Goal: Task Accomplishment & Management: Use online tool/utility

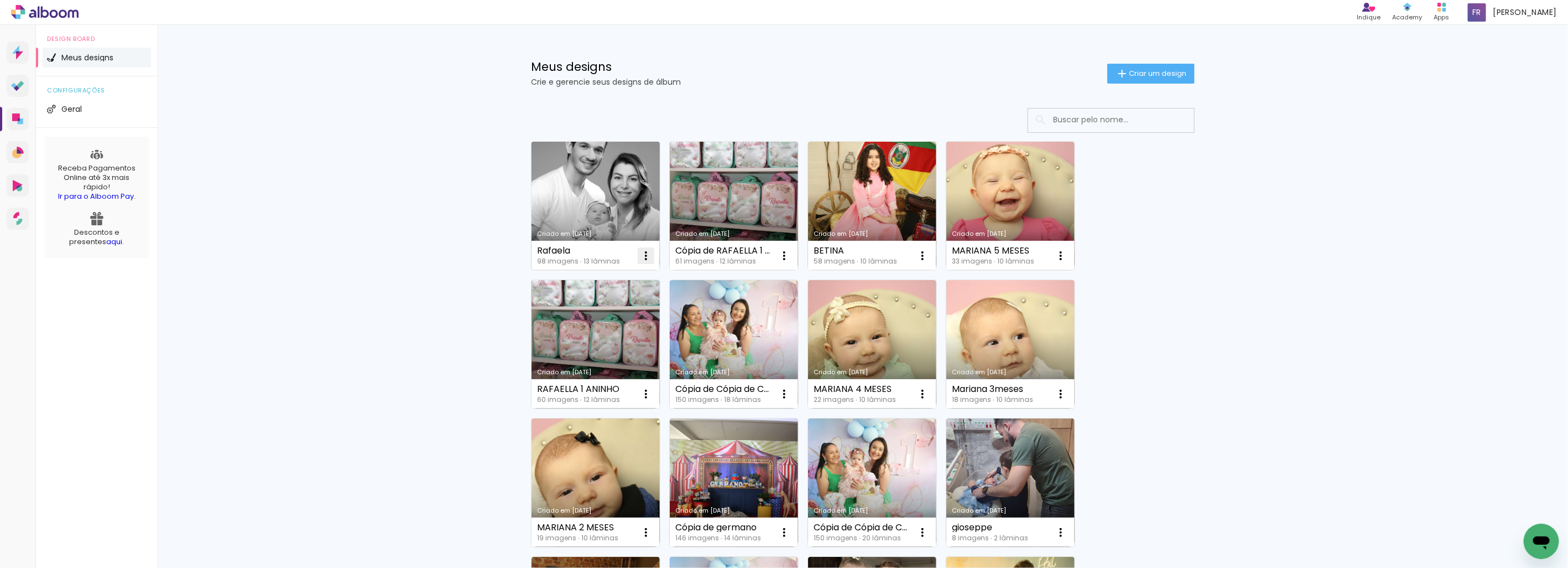
click at [642, 252] on iron-icon at bounding box center [646, 256] width 13 height 13
click at [605, 333] on paper-item "Excluir" at bounding box center [597, 328] width 109 height 22
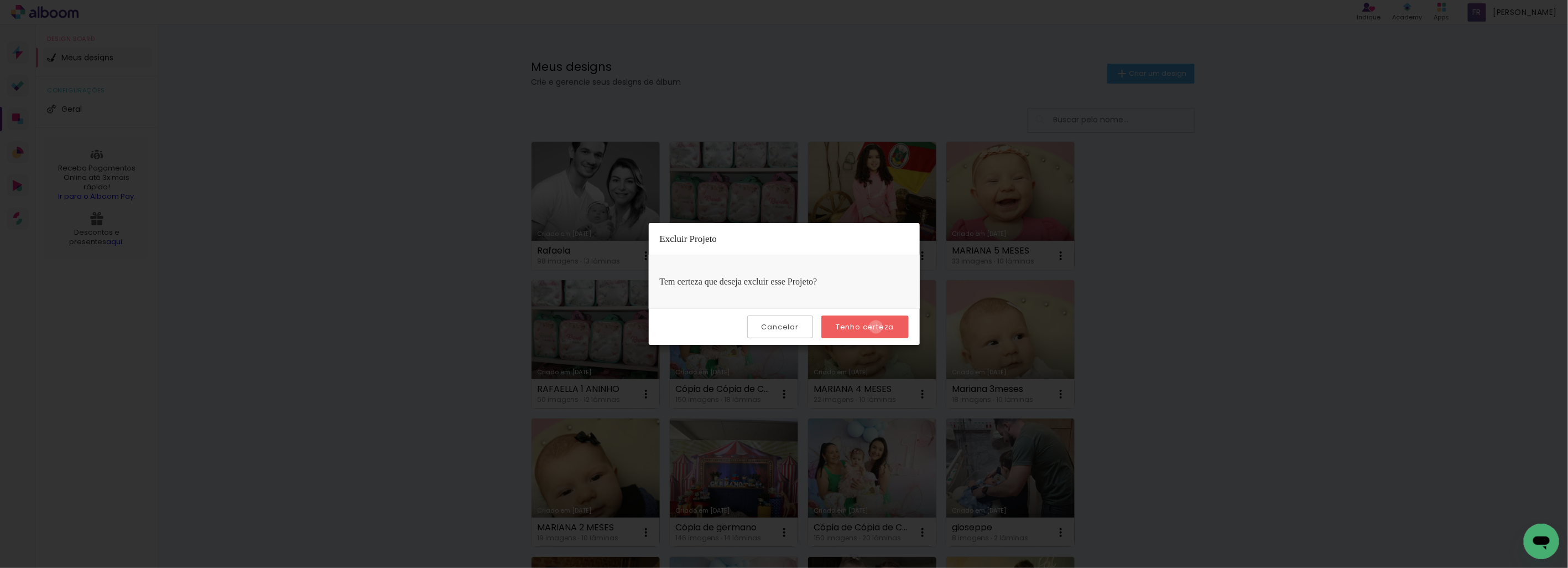
click at [0, 0] on slot "Tenho certeza" at bounding box center [0, 0] width 0 height 0
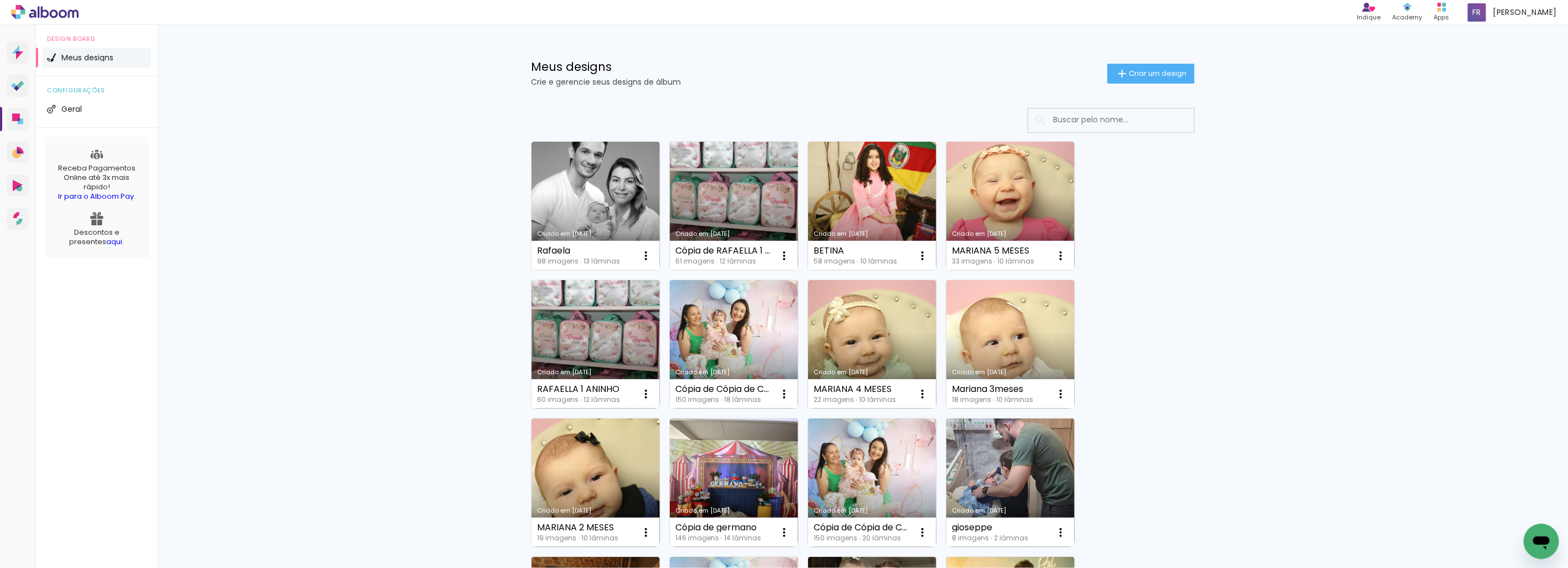
click at [1177, 78] on paper-button "Criar um design" at bounding box center [1151, 74] width 87 height 20
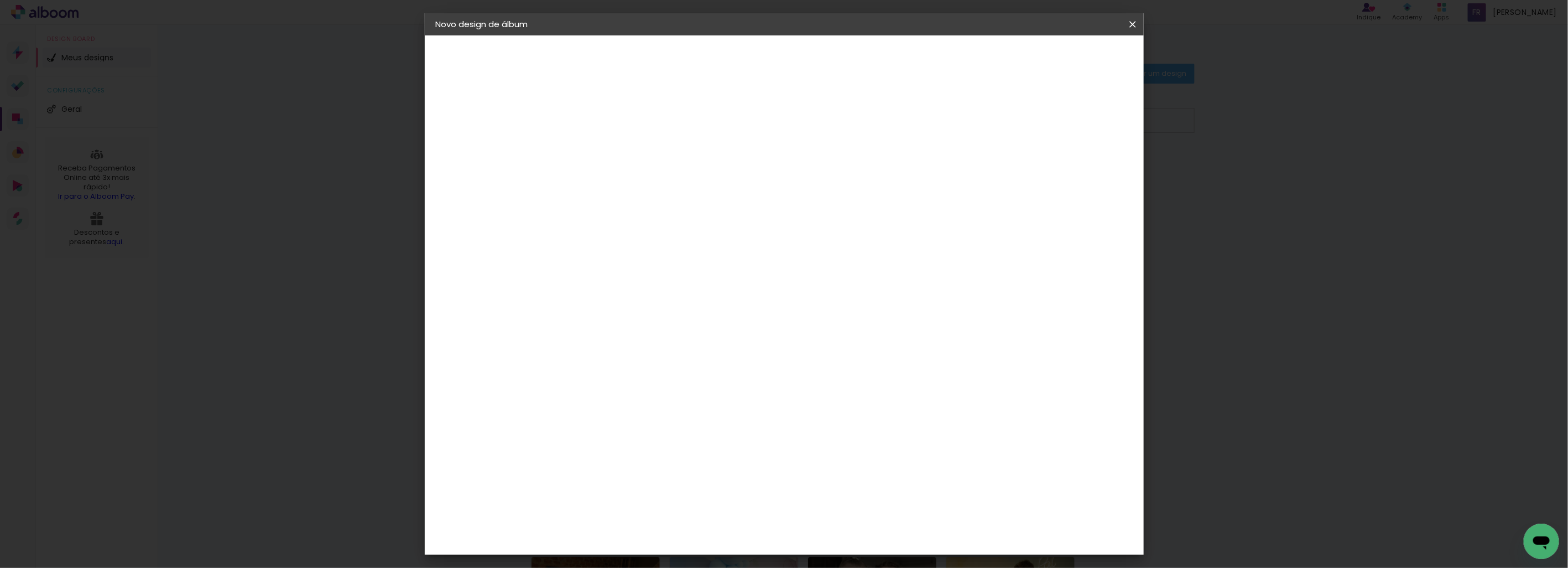
click at [617, 157] on input at bounding box center [617, 149] width 0 height 17
type input "RAFAELA"
type paper-input "RAFAELA"
click at [0, 0] on slot "Avançar" at bounding box center [0, 0] width 0 height 0
click at [818, 67] on paper-button "Avançar" at bounding box center [791, 58] width 55 height 19
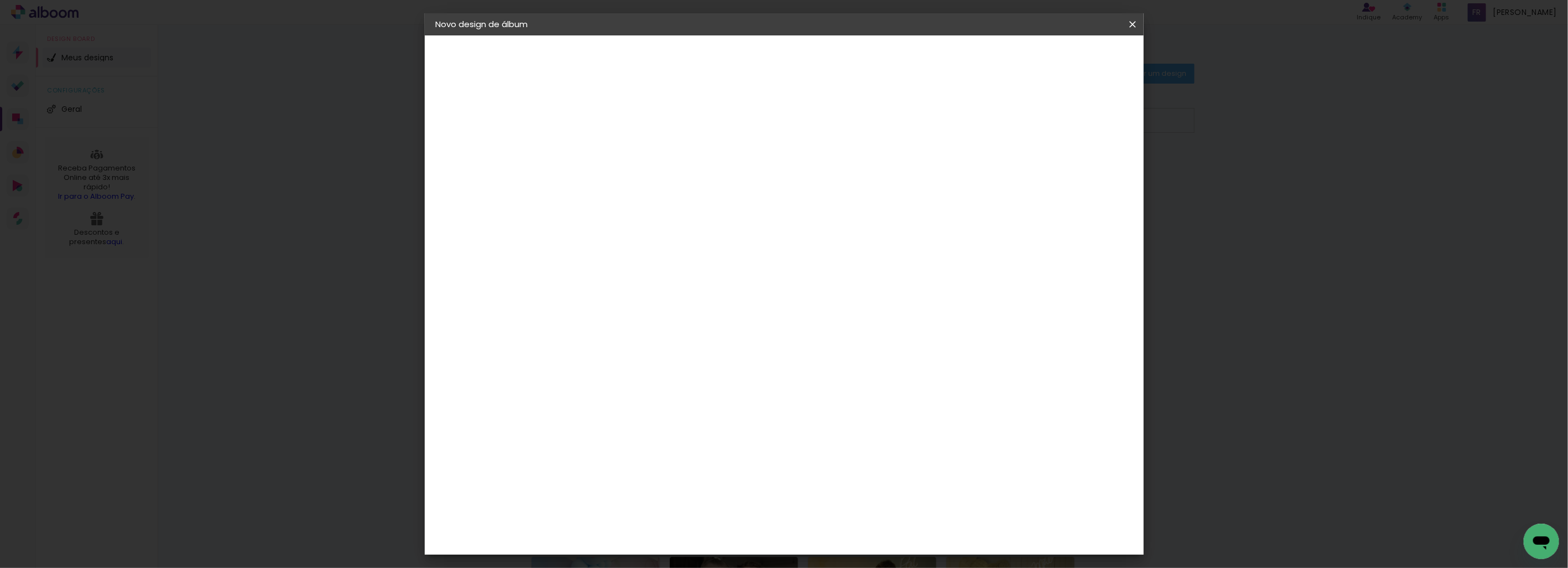
click at [0, 0] on slot "Avançar" at bounding box center [0, 0] width 0 height 0
click at [1062, 61] on span "Iniciar design" at bounding box center [1038, 58] width 51 height 8
click at [1062, 55] on span "Iniciar design" at bounding box center [1038, 58] width 51 height 8
click at [1074, 51] on paper-button "Iniciar design" at bounding box center [1037, 58] width 72 height 19
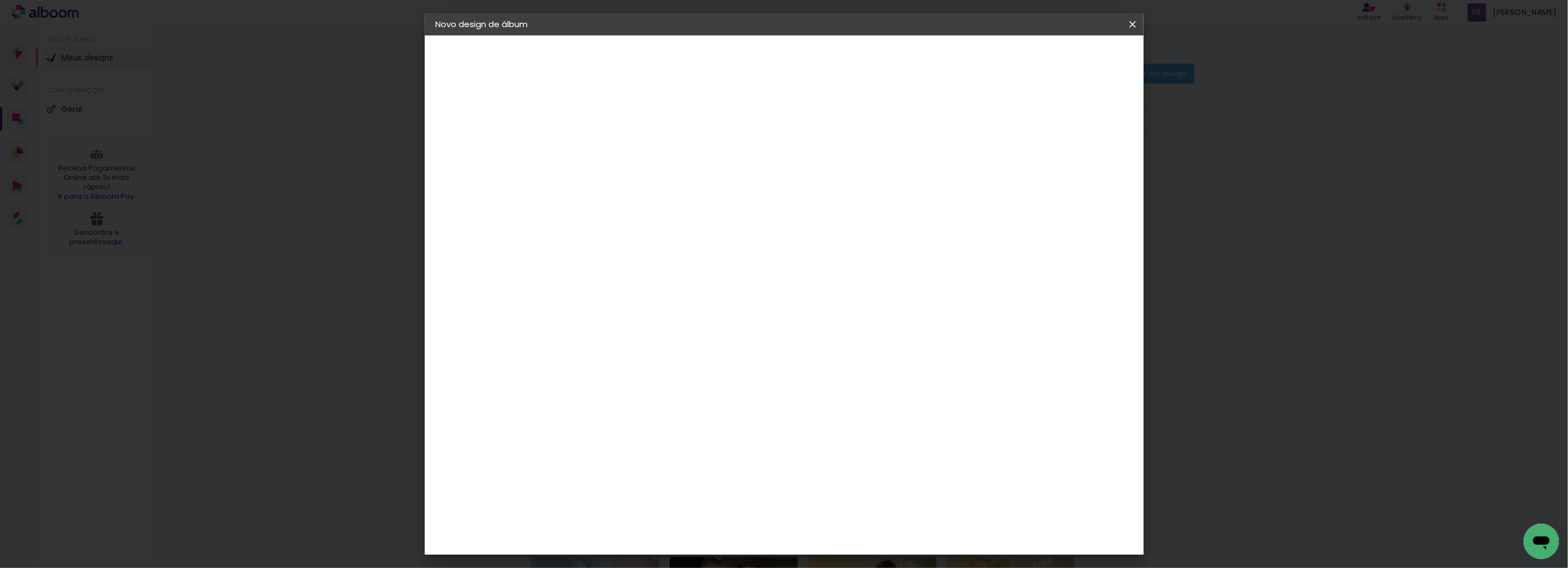
scroll to position [24, 0]
click at [1074, 150] on div "25.3 cm Largura da página 25.3 cm Altura 50.6 cm Largura da lâmina (2 páginas) …" at bounding box center [829, 153] width 488 height 89
click at [0, 0] on slot "Mostrar sangria" at bounding box center [0, 0] width 0 height 0
type paper-checkbox "on"
click at [1074, 65] on paper-button "Iniciar design" at bounding box center [1037, 58] width 72 height 19
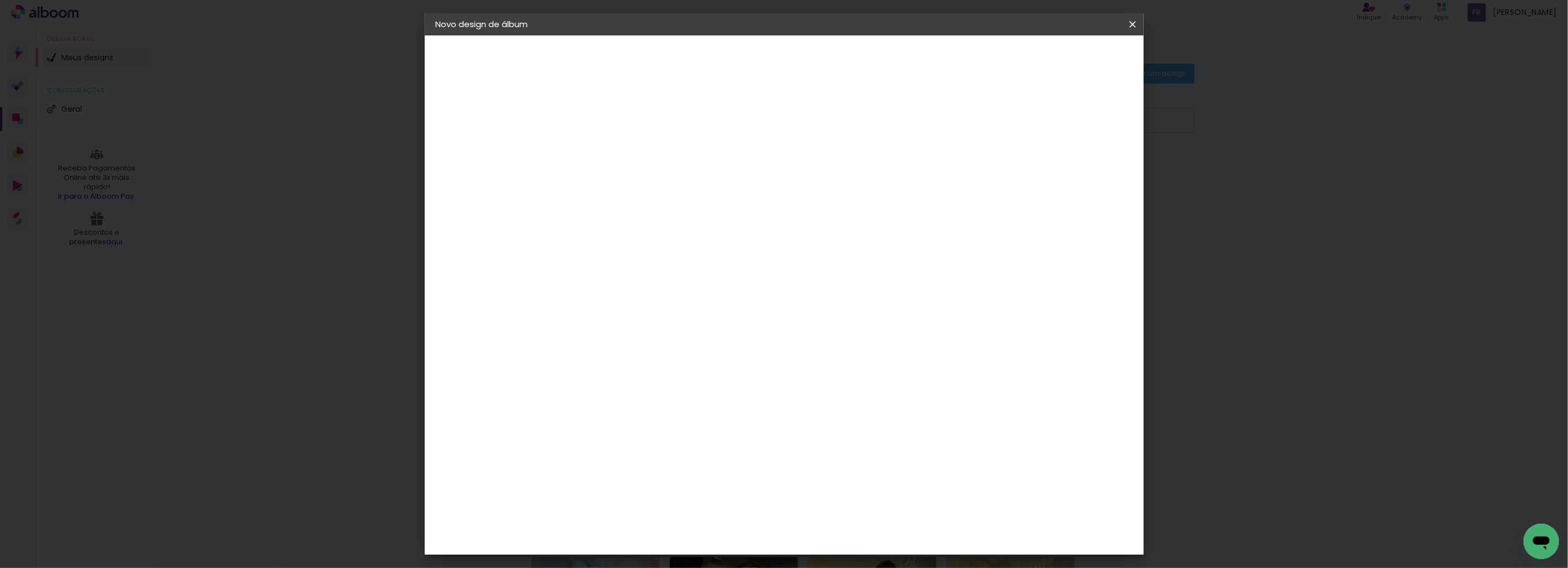
click at [1062, 58] on span "Iniciar design" at bounding box center [1038, 58] width 51 height 8
click at [1131, 31] on paper-icon-button at bounding box center [1133, 24] width 22 height 20
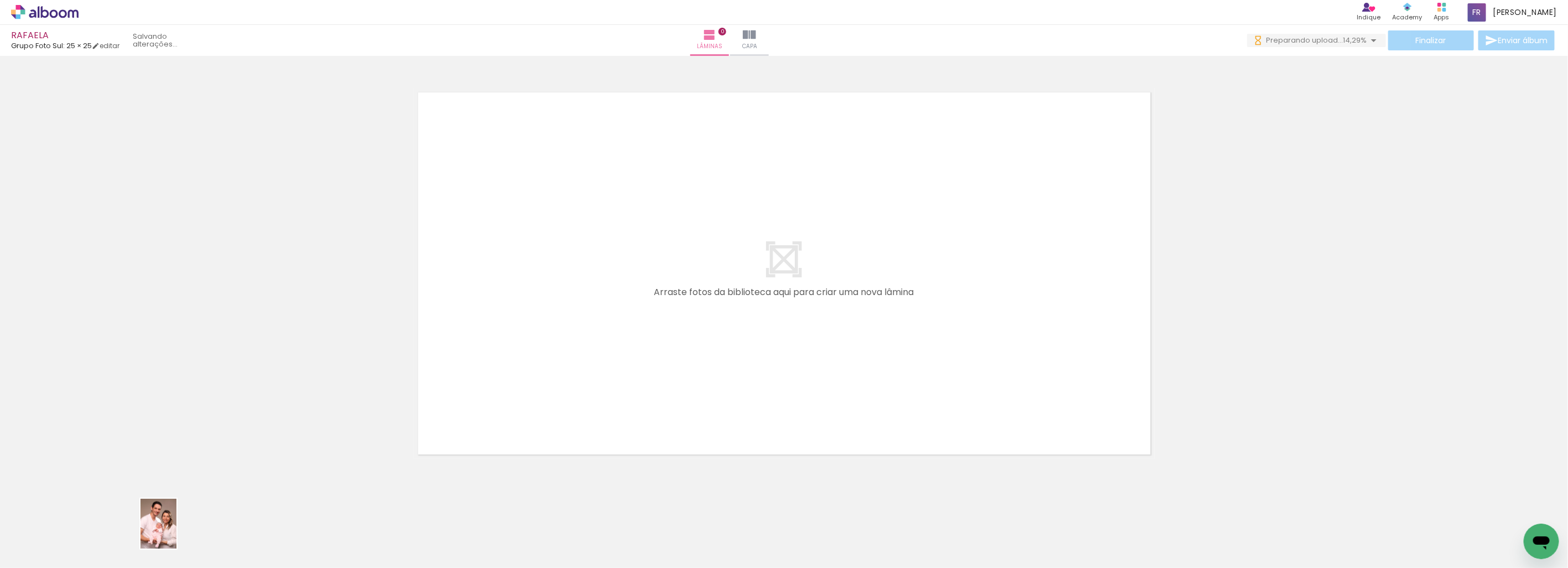
drag, startPoint x: 535, startPoint y: 340, endPoint x: 203, endPoint y: 532, distance: 383.5
click at [173, 538] on div at bounding box center [172, 531] width 40 height 55
drag, startPoint x: 244, startPoint y: 535, endPoint x: 714, endPoint y: 239, distance: 555.4
click at [714, 239] on quentale-workspace at bounding box center [784, 284] width 1568 height 568
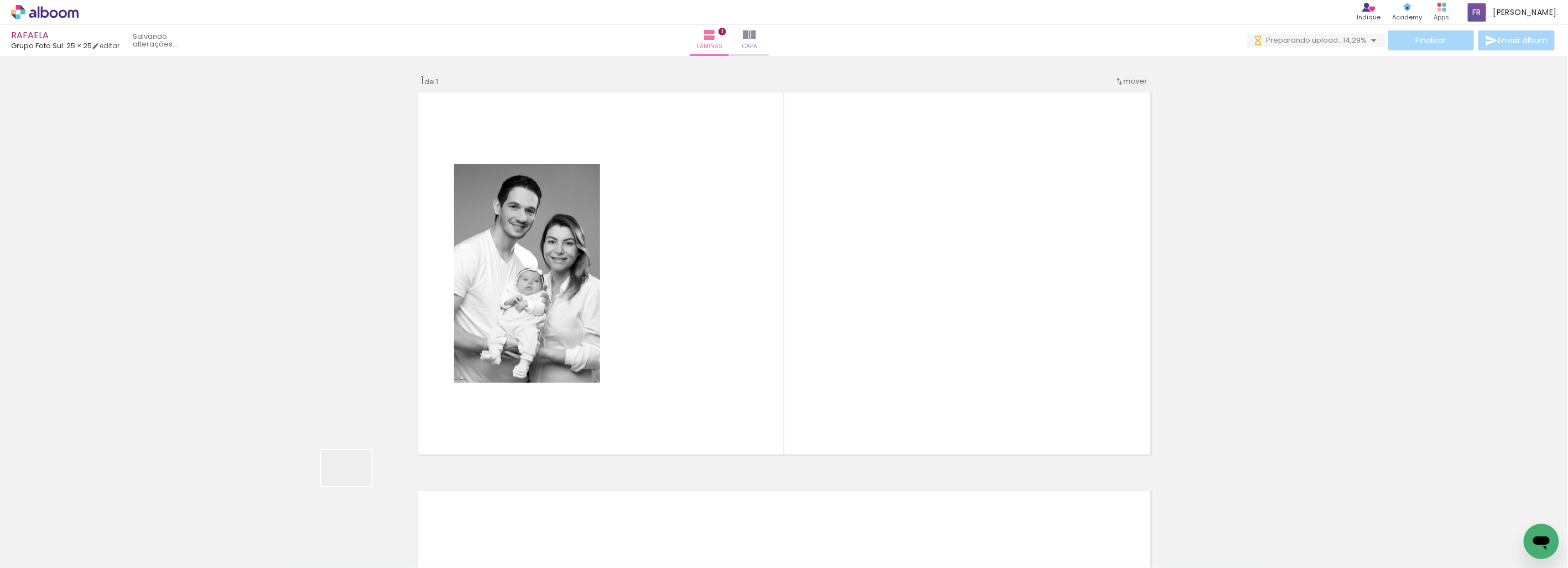
drag, startPoint x: 354, startPoint y: 483, endPoint x: 398, endPoint y: 520, distance: 57.5
click at [663, 314] on quentale-workspace at bounding box center [784, 284] width 1568 height 568
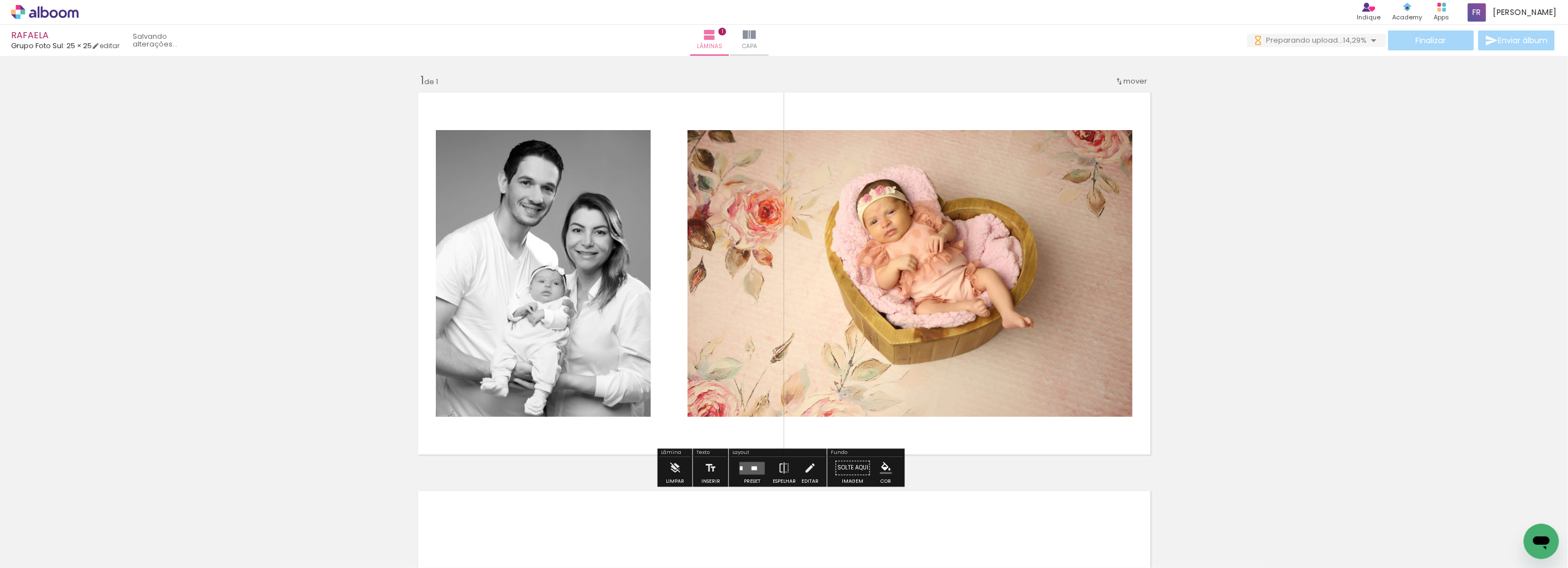
drag, startPoint x: 360, startPoint y: 535, endPoint x: 449, endPoint y: 534, distance: 89.0
click at [591, 330] on quentale-workspace at bounding box center [784, 284] width 1568 height 568
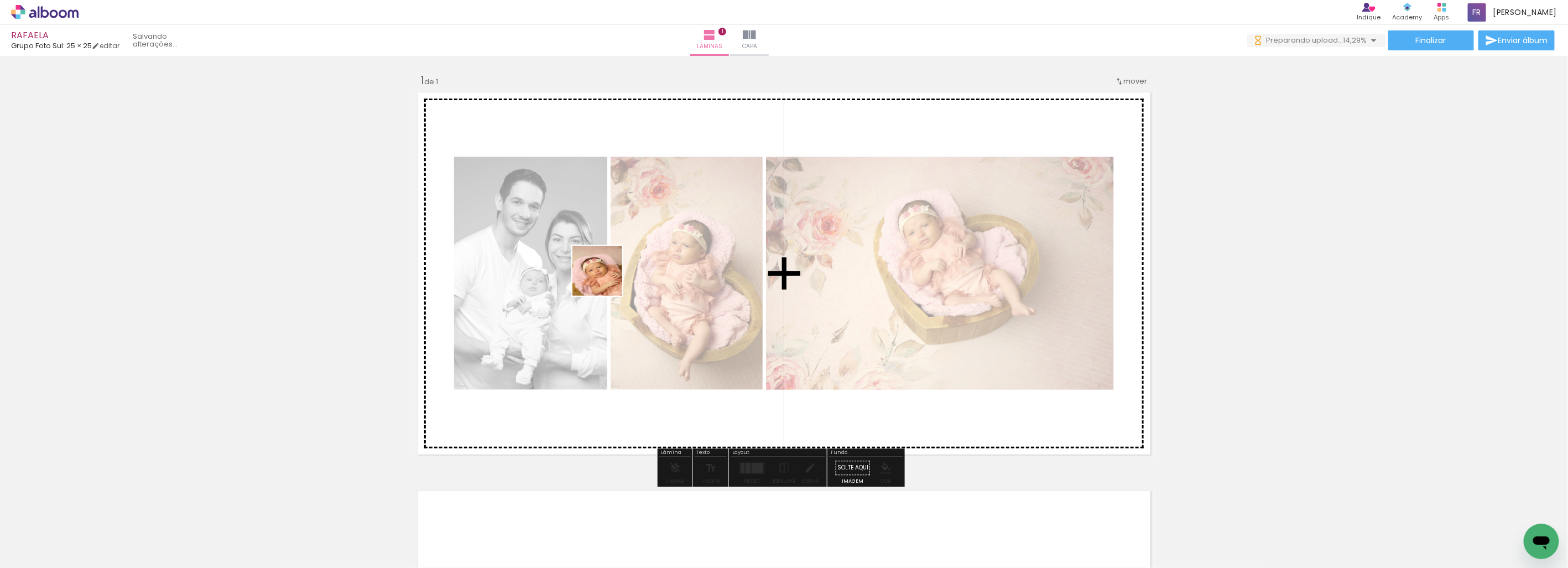
drag, startPoint x: 453, startPoint y: 502, endPoint x: 488, endPoint y: 513, distance: 36.7
click at [631, 240] on quentale-workspace at bounding box center [784, 284] width 1568 height 568
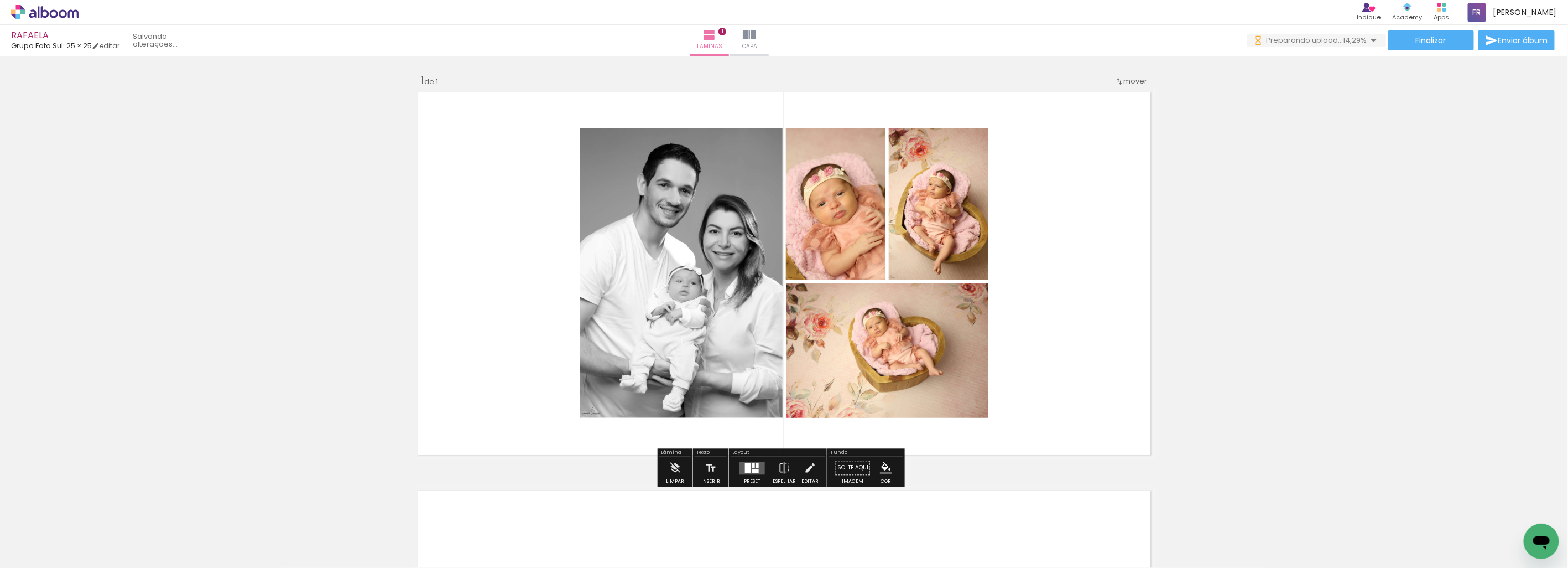
drag, startPoint x: 484, startPoint y: 530, endPoint x: 570, endPoint y: 500, distance: 91.1
click at [595, 289] on quentale-workspace at bounding box center [784, 284] width 1568 height 568
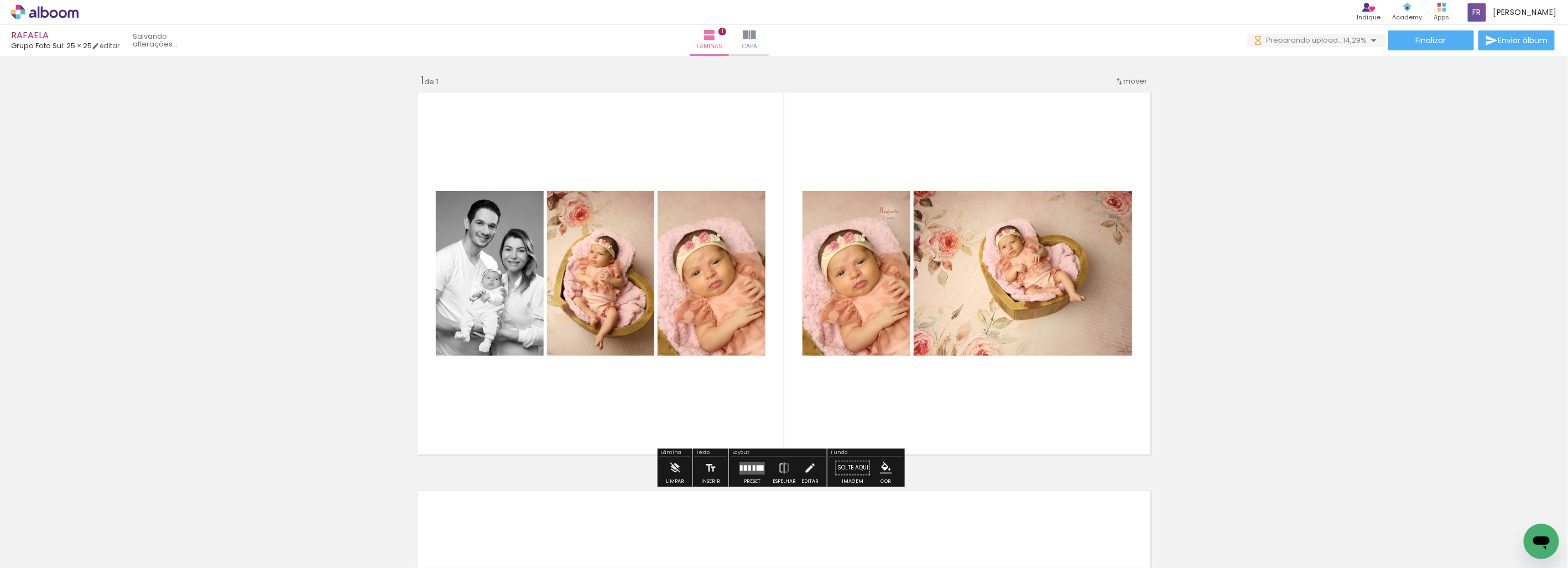
drag, startPoint x: 556, startPoint y: 500, endPoint x: 643, endPoint y: 443, distance: 104.0
click at [595, 321] on quentale-workspace at bounding box center [784, 284] width 1568 height 568
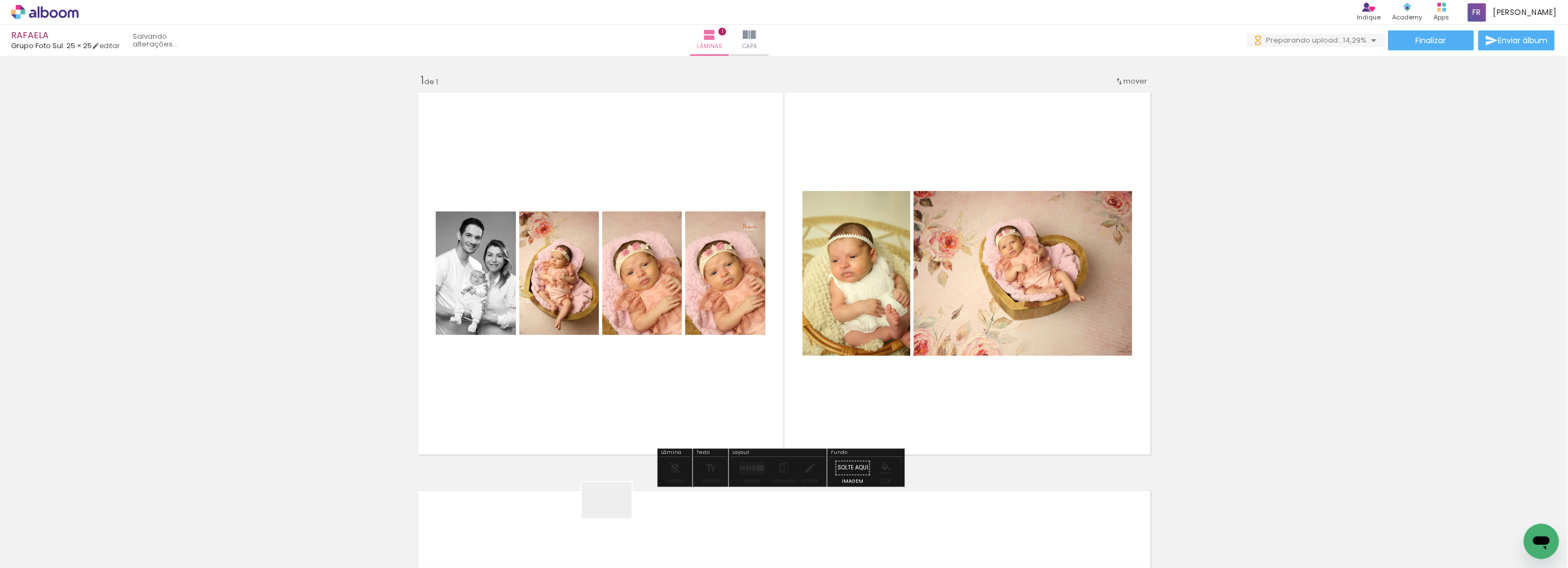
drag, startPoint x: 615, startPoint y: 515, endPoint x: 727, endPoint y: 538, distance: 114.3
click at [627, 299] on quentale-workspace at bounding box center [784, 284] width 1568 height 568
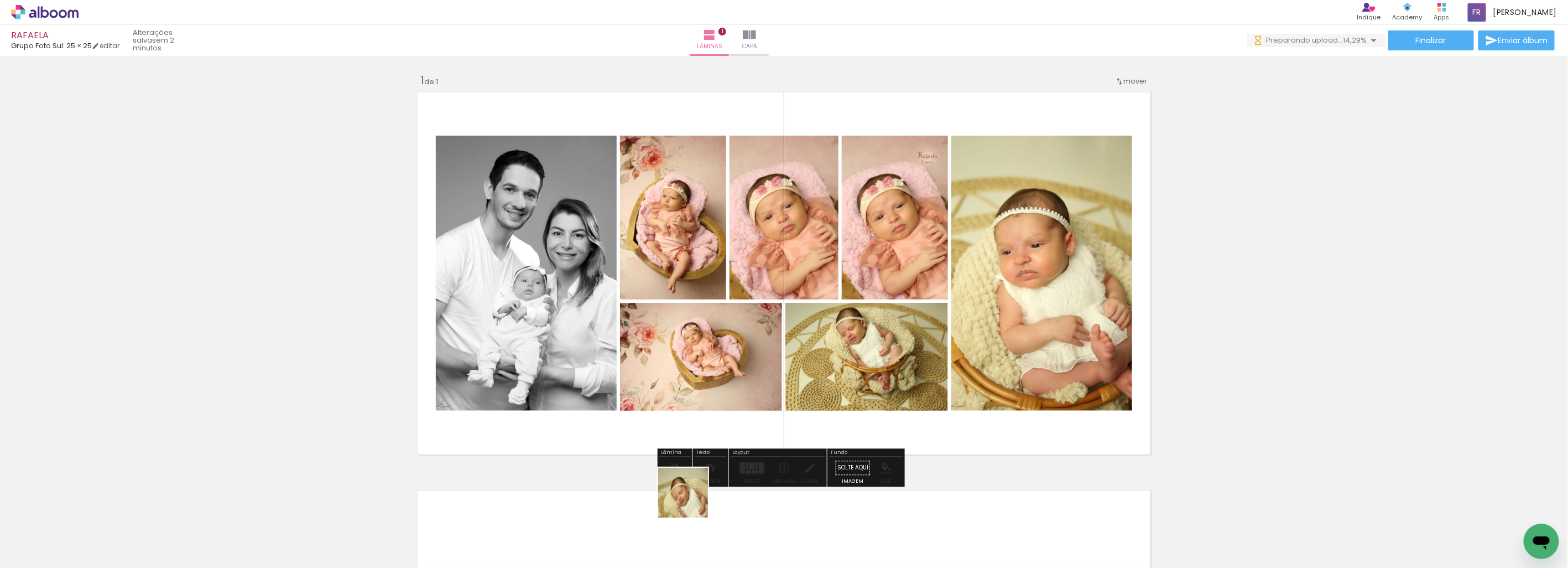
drag, startPoint x: 692, startPoint y: 517, endPoint x: 674, endPoint y: 445, distance: 74.2
click at [678, 446] on quentale-workspace at bounding box center [784, 284] width 1568 height 568
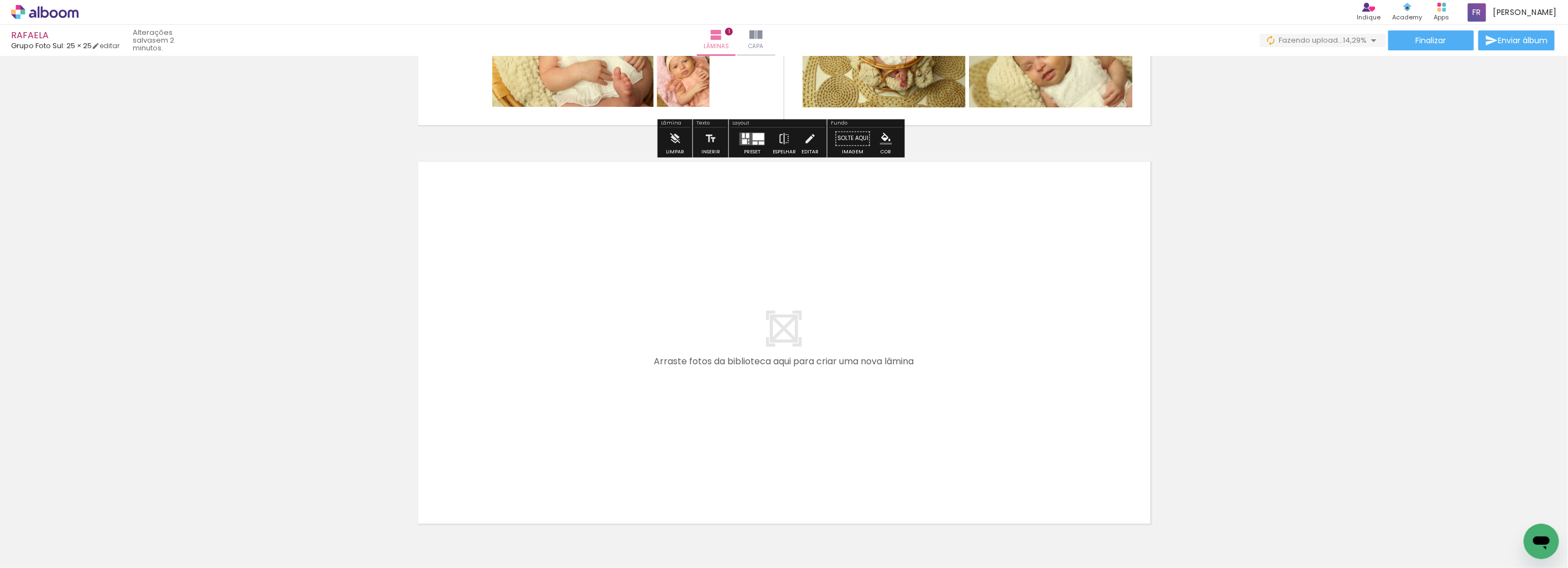
scroll to position [369, 0]
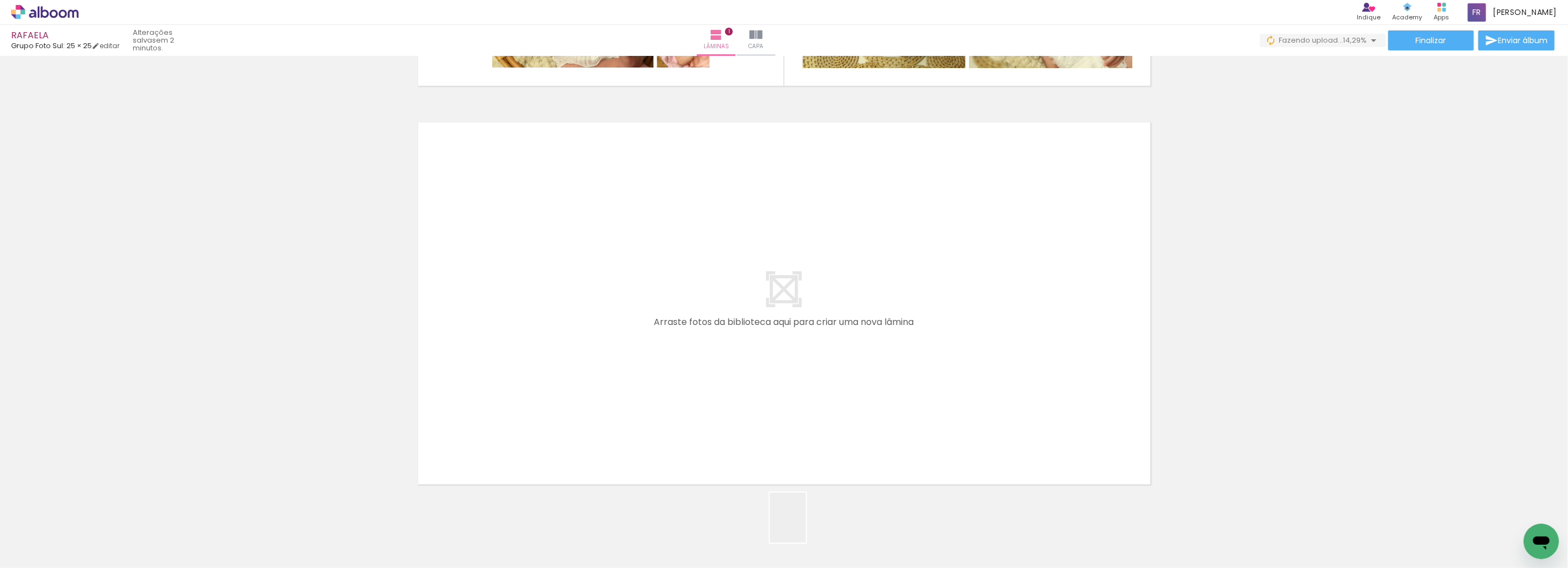
drag, startPoint x: 803, startPoint y: 526, endPoint x: 881, endPoint y: 503, distance: 81.3
click at [789, 278] on quentale-workspace at bounding box center [784, 284] width 1568 height 568
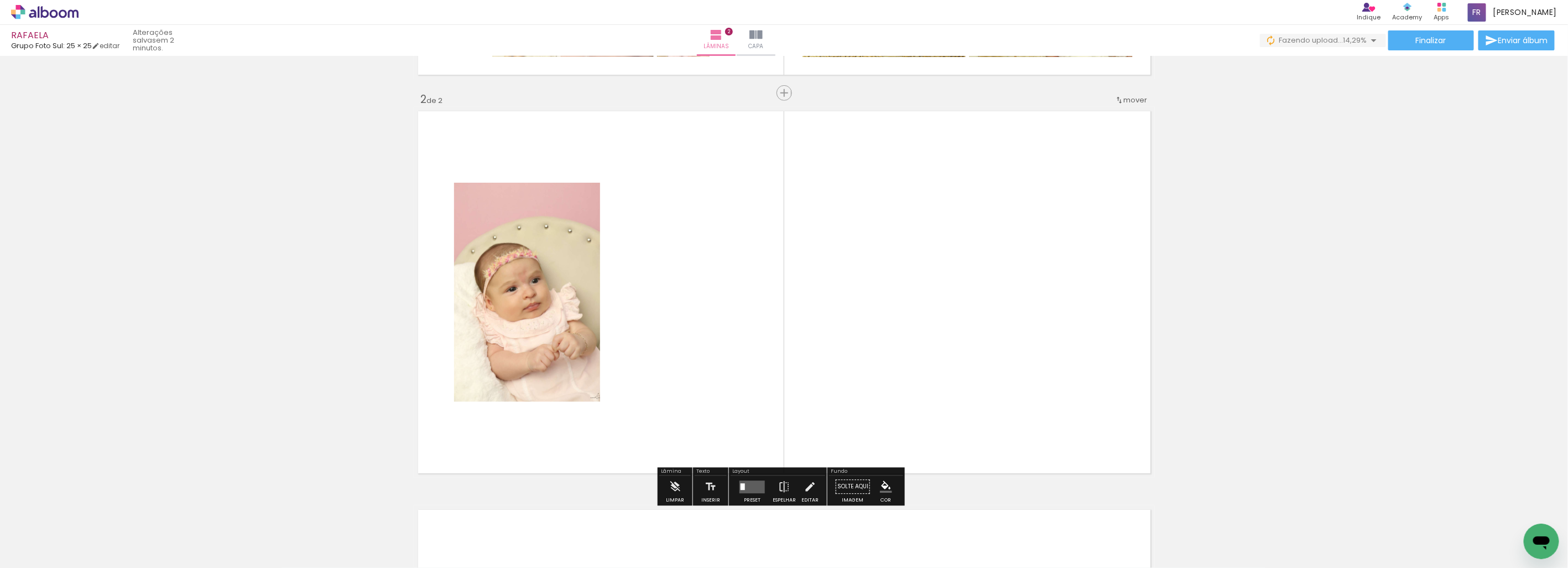
scroll to position [394, 0]
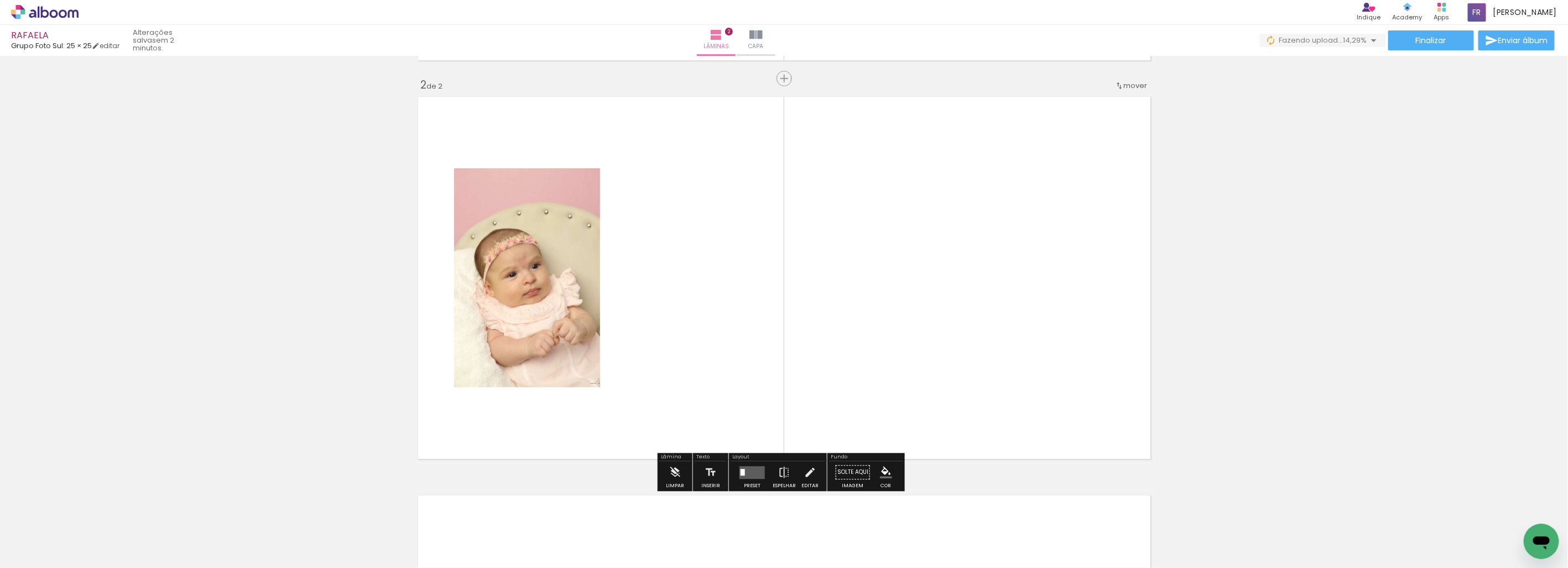
click at [880, 223] on quentale-workspace at bounding box center [784, 284] width 1568 height 568
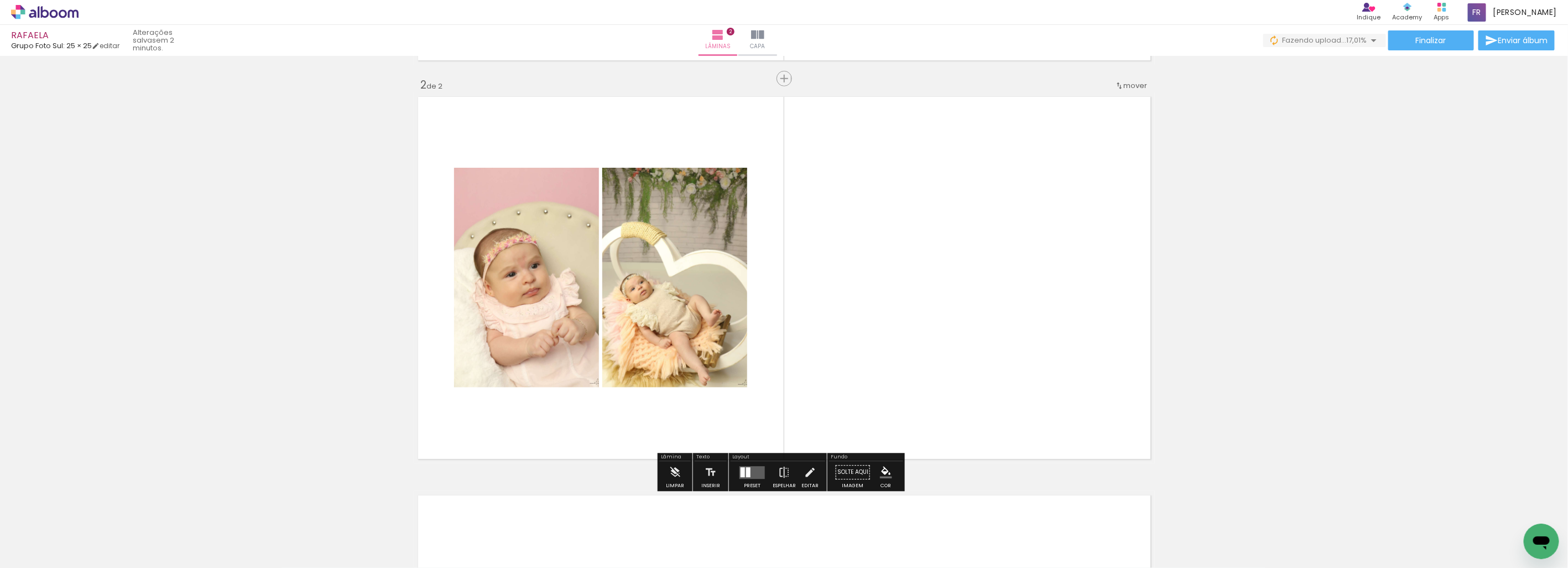
drag, startPoint x: 986, startPoint y: 539, endPoint x: 1011, endPoint y: 465, distance: 78.1
click at [935, 260] on quentale-workspace at bounding box center [784, 284] width 1568 height 568
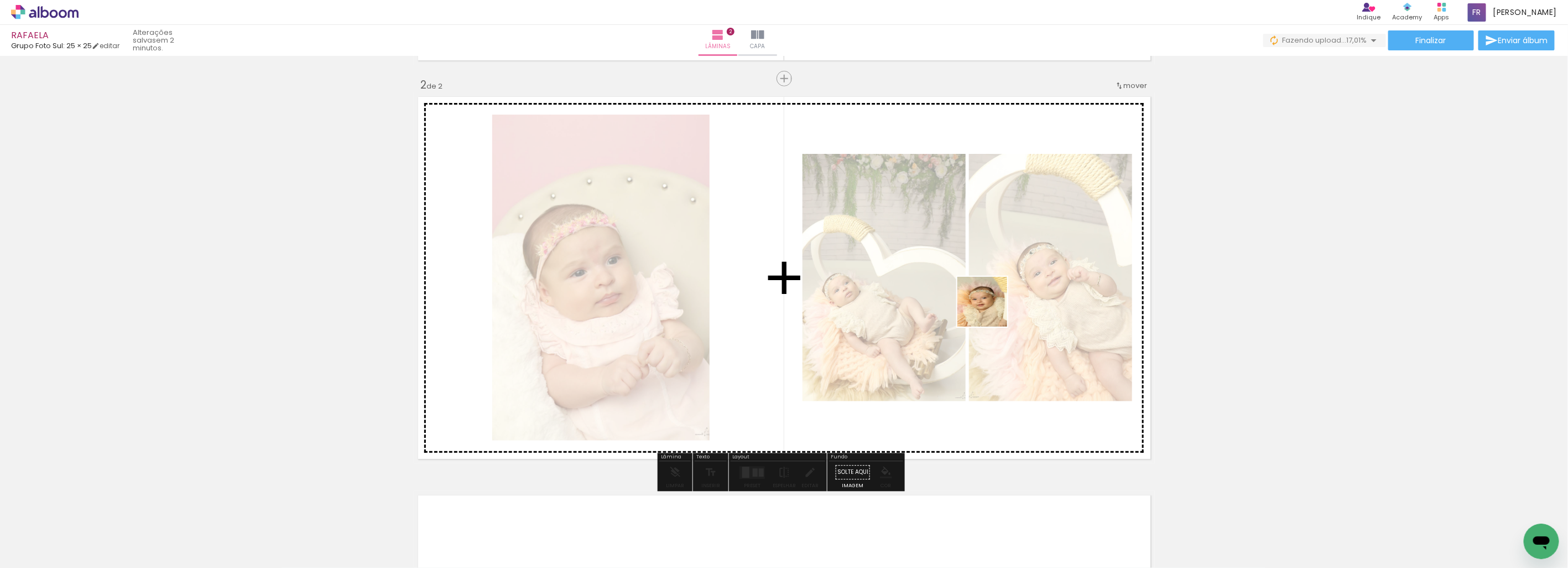
drag, startPoint x: 1047, startPoint y: 535, endPoint x: 1087, endPoint y: 501, distance: 52.5
click at [990, 309] on quentale-workspace at bounding box center [784, 284] width 1568 height 568
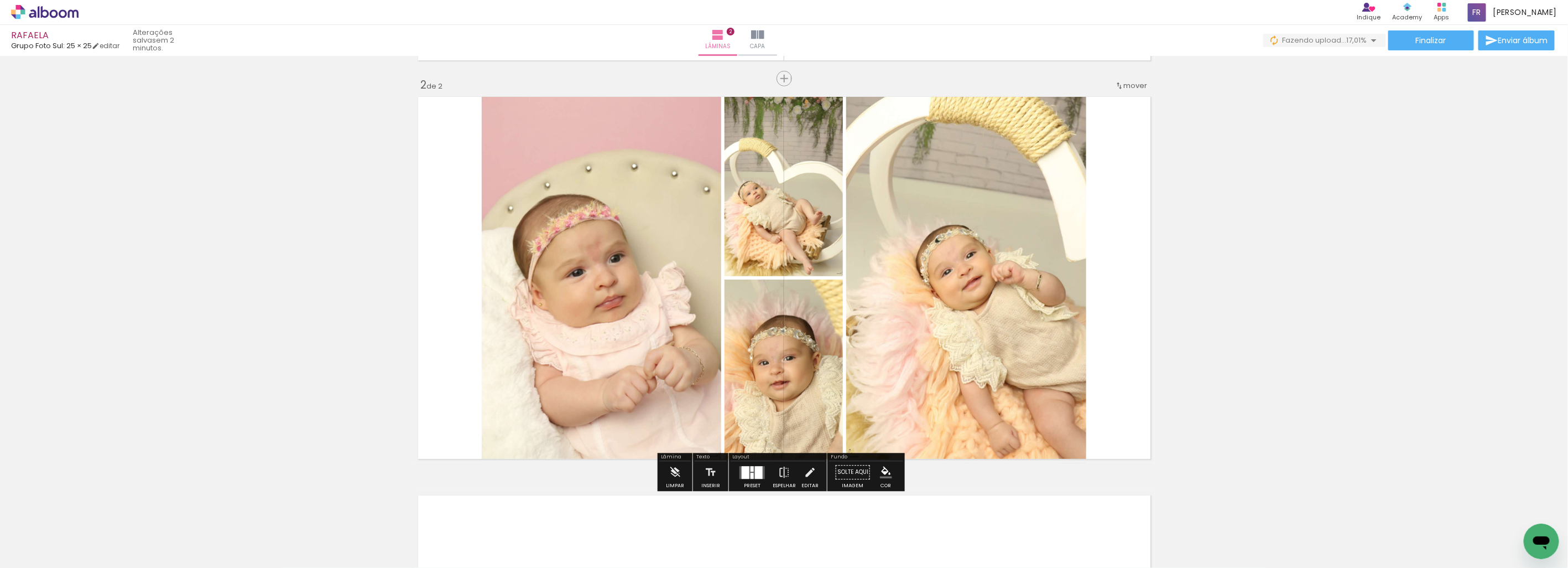
drag, startPoint x: 1108, startPoint y: 539, endPoint x: 1020, endPoint y: 345, distance: 213.0
click at [1020, 345] on quentale-workspace at bounding box center [784, 284] width 1568 height 568
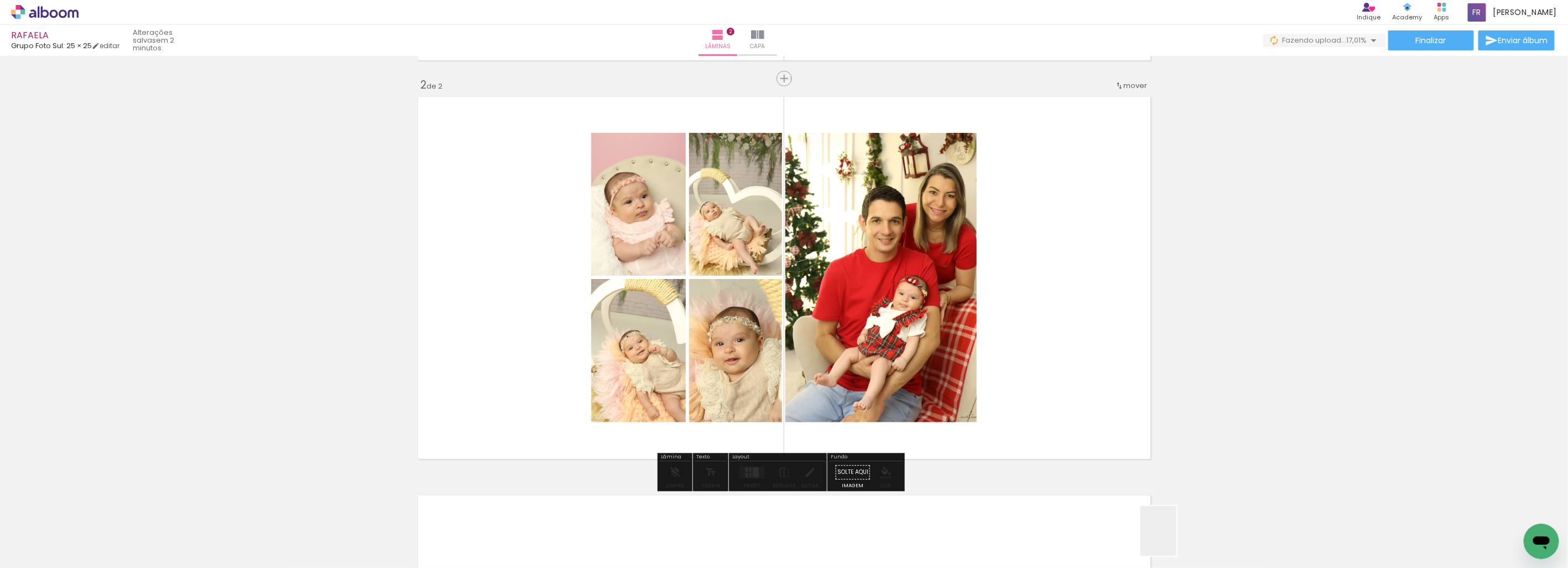
drag, startPoint x: 1174, startPoint y: 539, endPoint x: 1240, endPoint y: 546, distance: 66.4
click at [1042, 365] on quentale-workspace at bounding box center [784, 284] width 1568 height 568
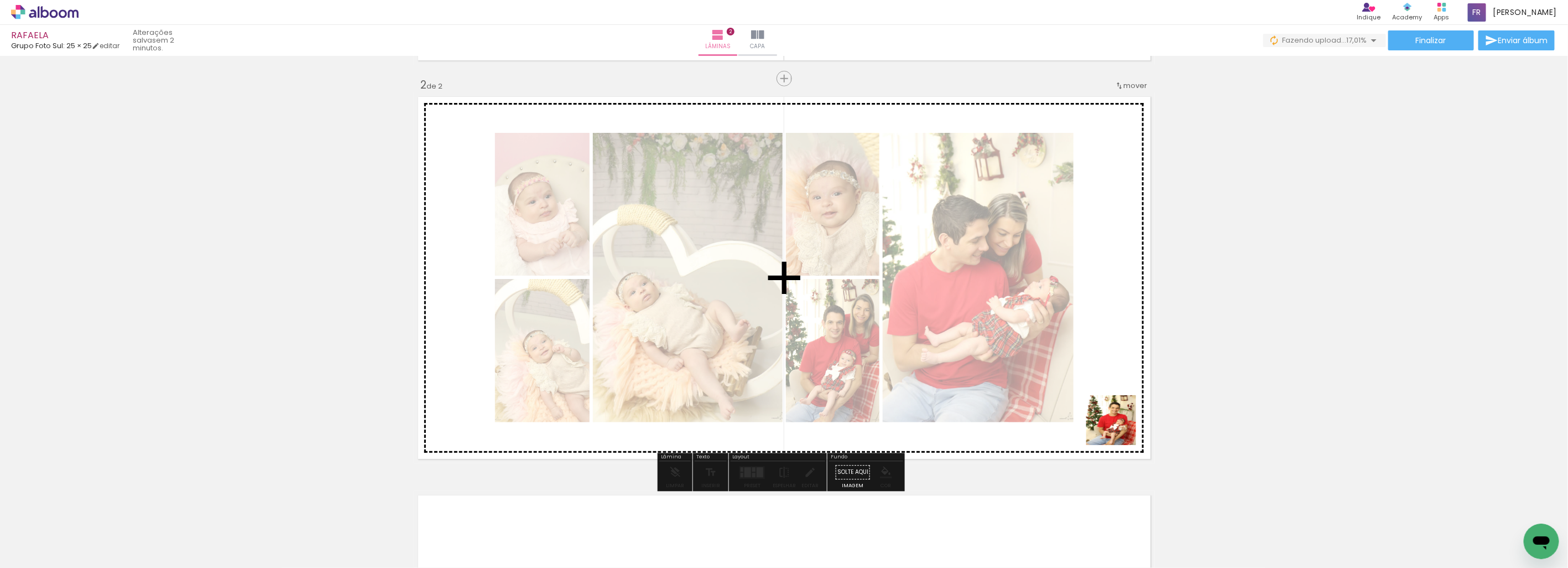
drag, startPoint x: 1119, startPoint y: 429, endPoint x: 1293, endPoint y: 494, distance: 185.7
click at [1032, 322] on quentale-workspace at bounding box center [784, 284] width 1568 height 568
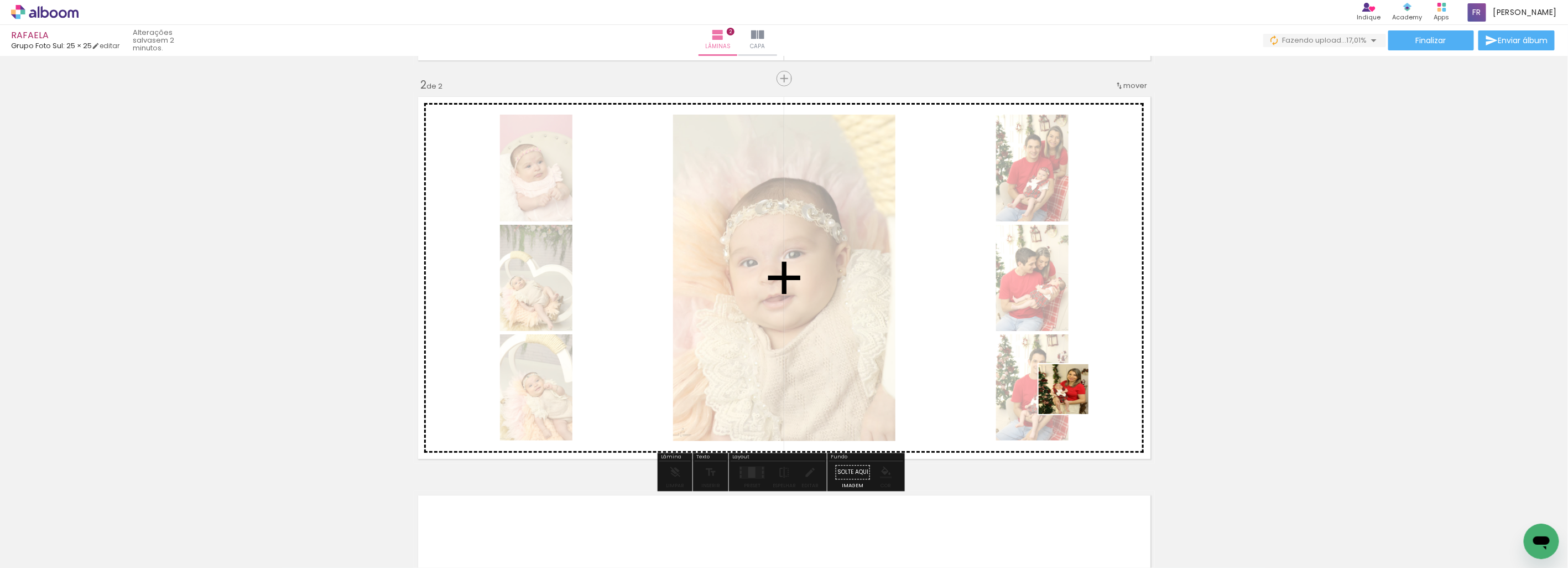
drag, startPoint x: 1303, startPoint y: 534, endPoint x: 943, endPoint y: 404, distance: 382.8
click at [956, 323] on quentale-workspace at bounding box center [784, 284] width 1568 height 568
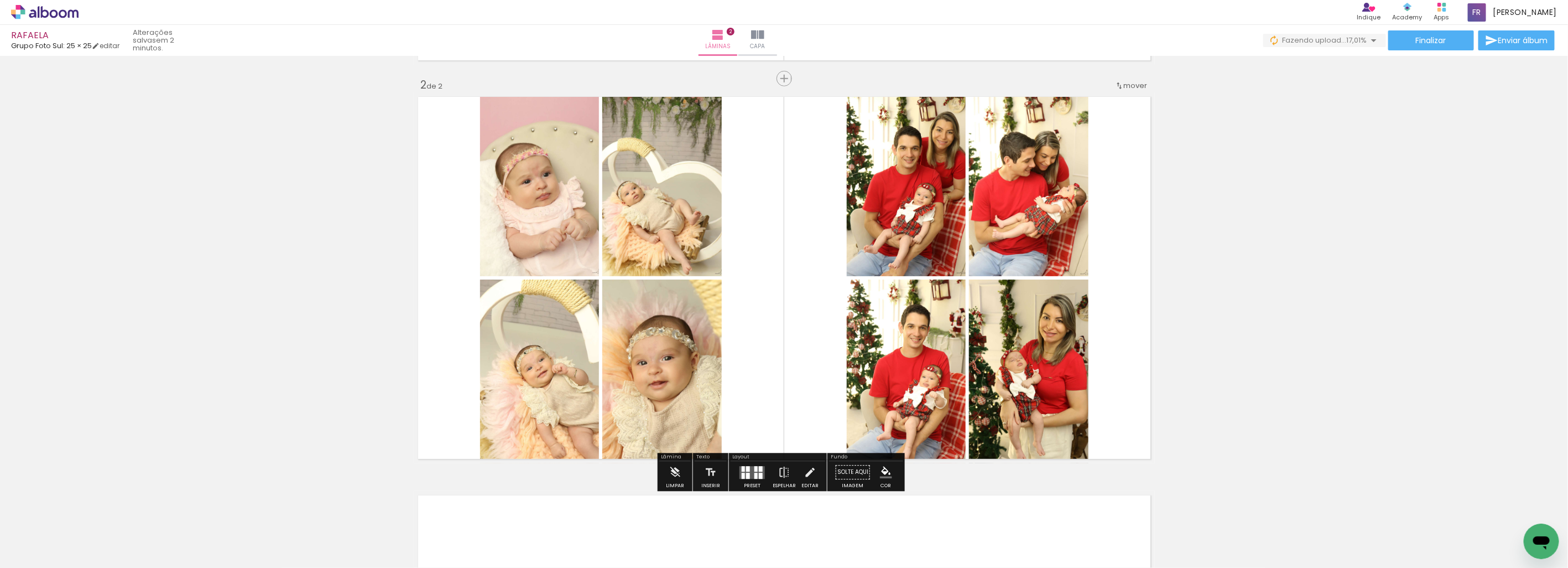
scroll to position [0, 646]
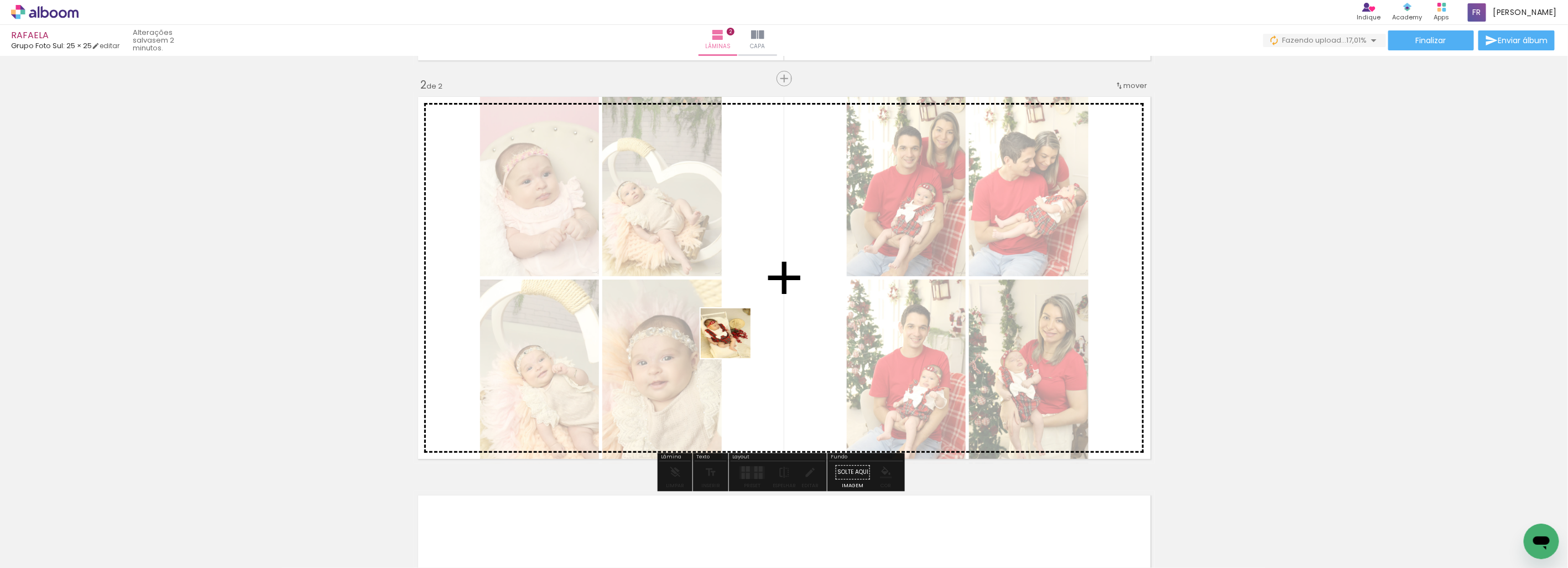
drag, startPoint x: 708, startPoint y: 518, endPoint x: 732, endPoint y: 500, distance: 30.0
click at [732, 312] on quentale-workspace at bounding box center [784, 284] width 1568 height 568
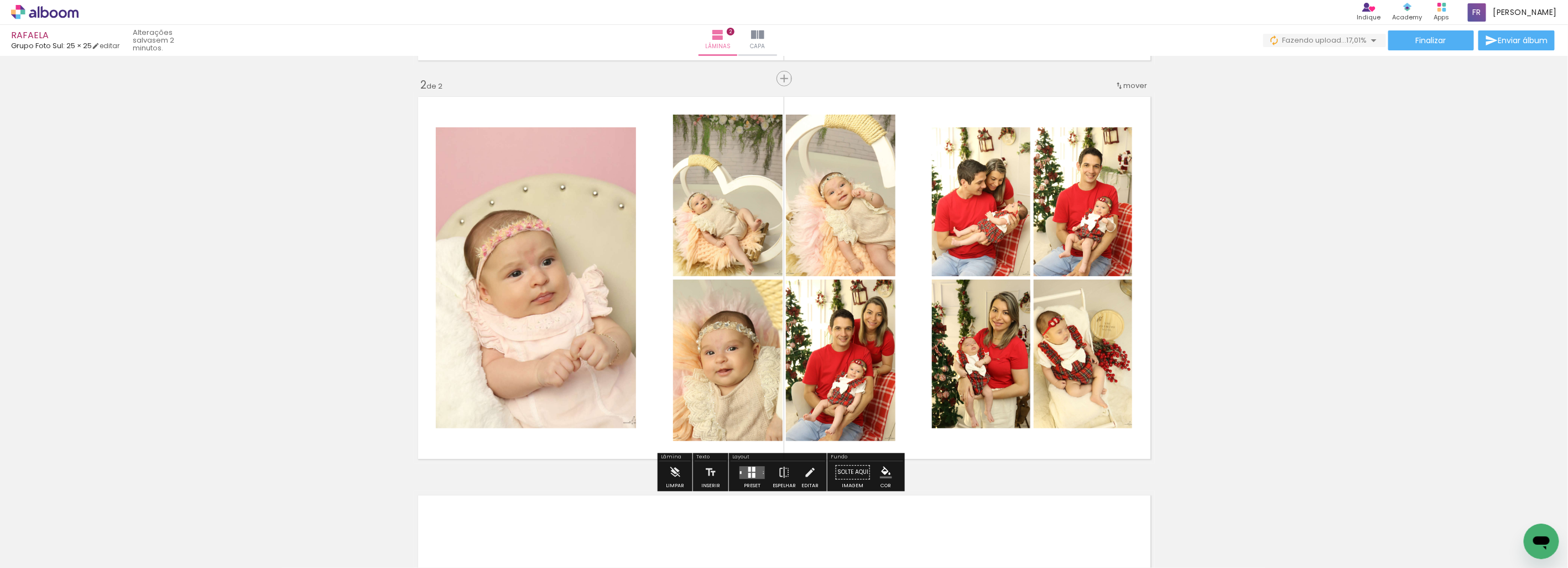
drag, startPoint x: 770, startPoint y: 537, endPoint x: 831, endPoint y: 465, distance: 94.4
click at [814, 312] on quentale-workspace at bounding box center [784, 284] width 1568 height 568
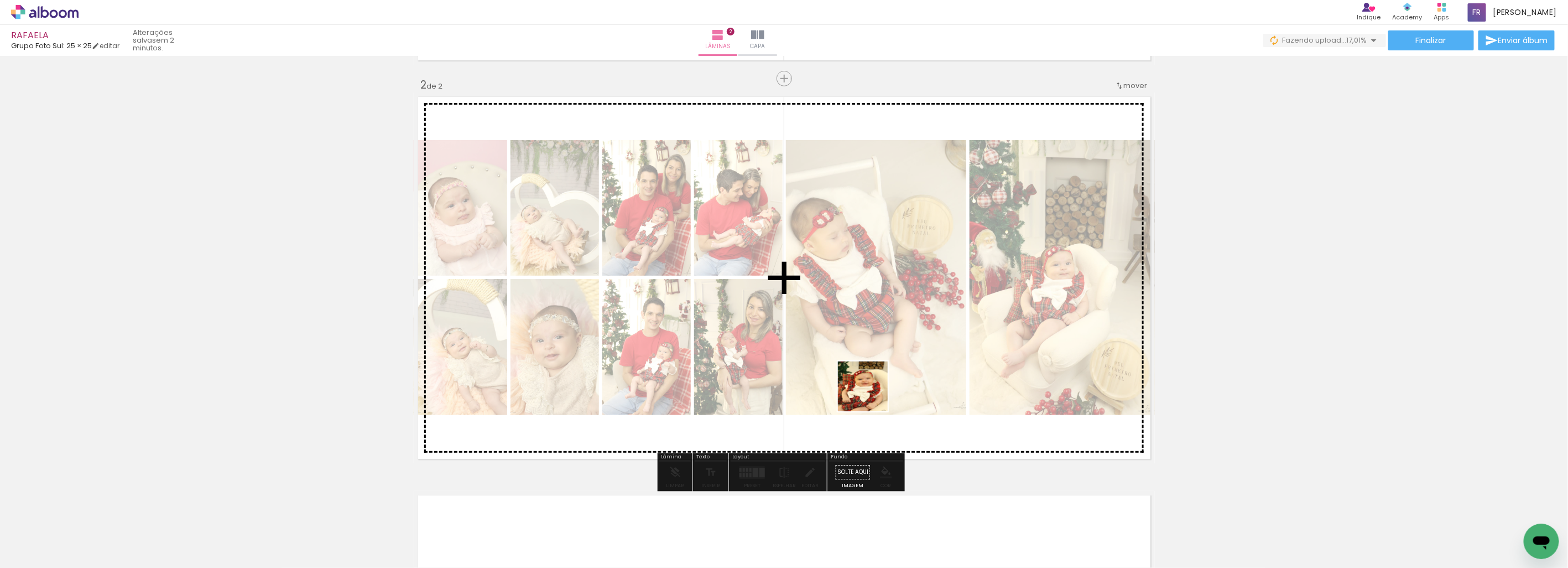
drag, startPoint x: 839, startPoint y: 521, endPoint x: 1176, endPoint y: 389, distance: 361.9
click at [890, 329] on quentale-workspace at bounding box center [784, 284] width 1568 height 568
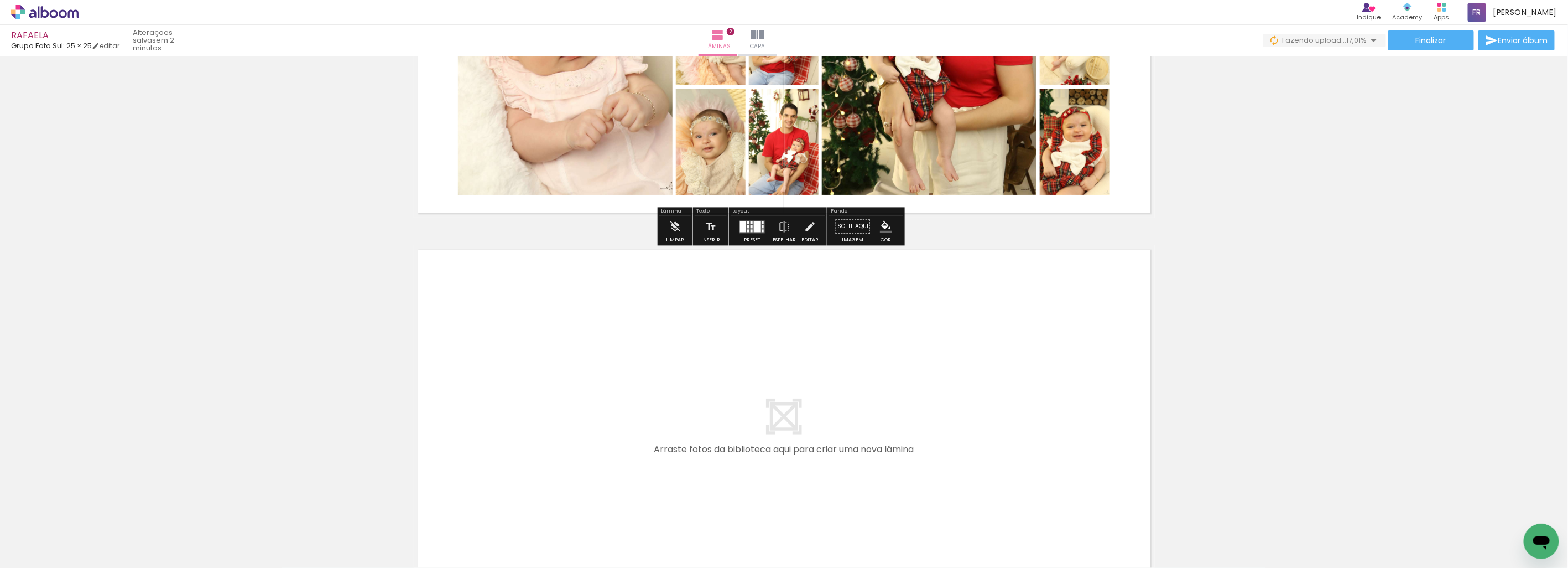
drag, startPoint x: 904, startPoint y: 545, endPoint x: 927, endPoint y: 362, distance: 184.4
click at [927, 362] on quentale-workspace at bounding box center [784, 284] width 1568 height 568
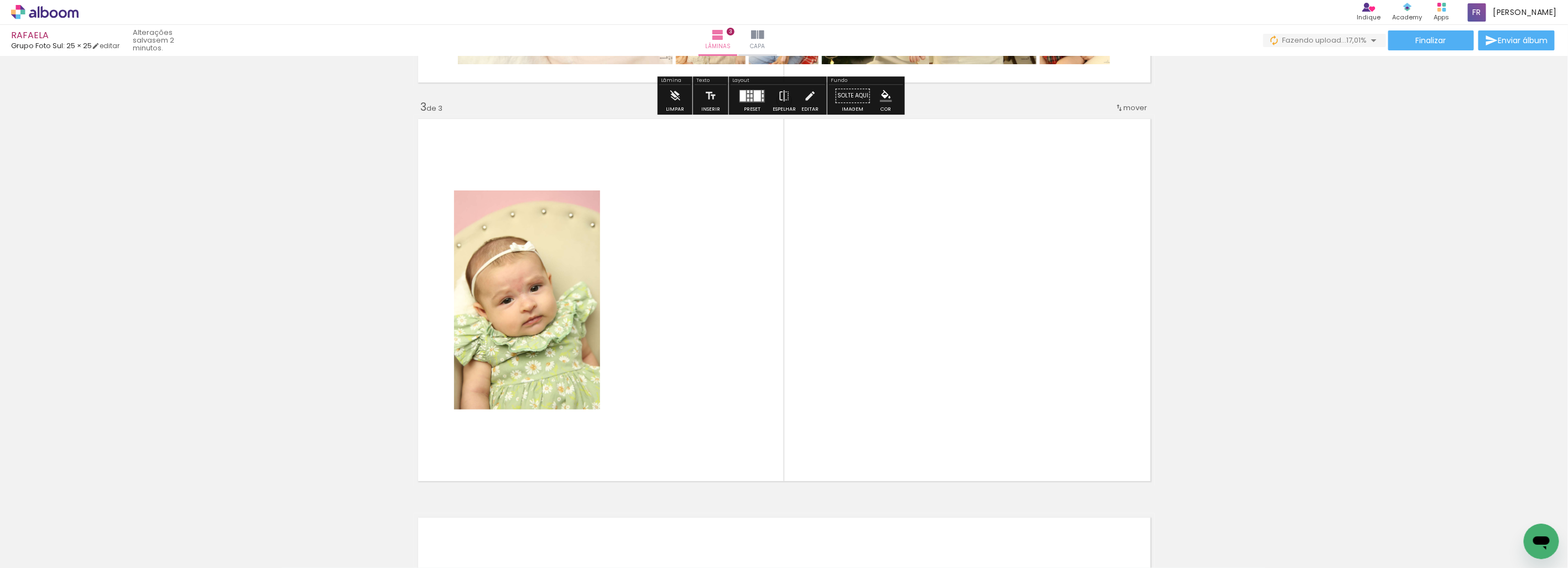
scroll to position [792, 0]
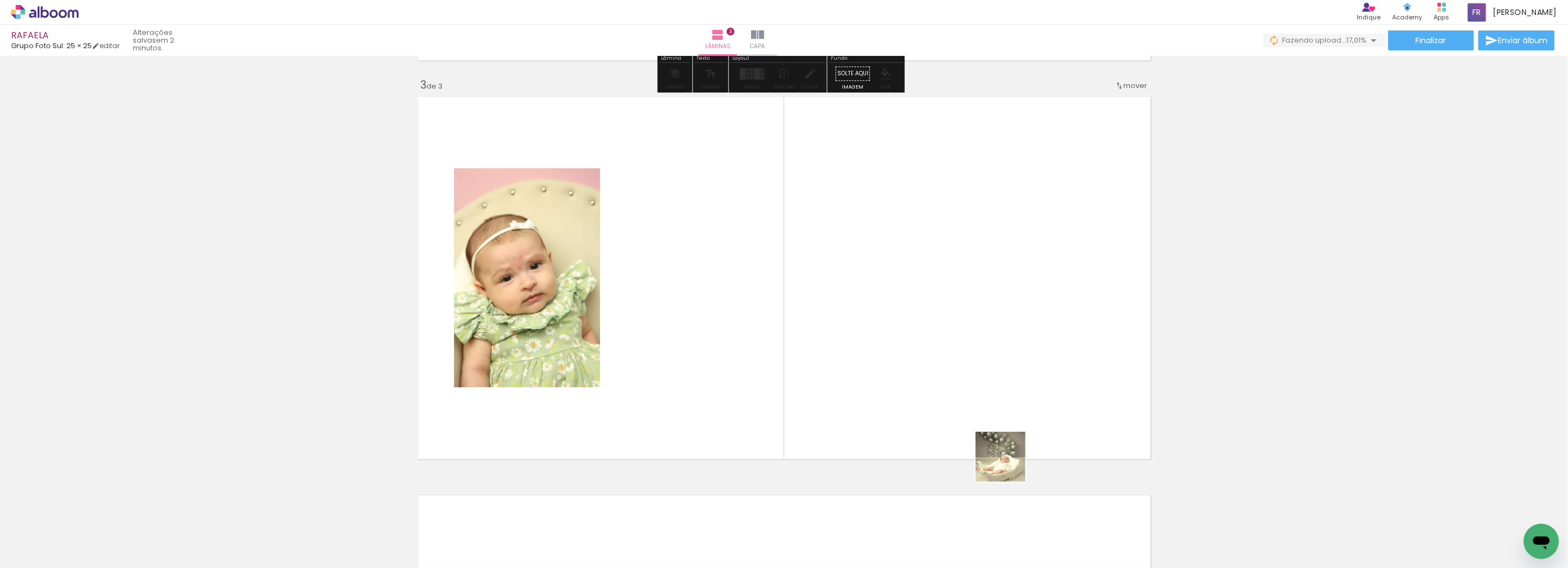
drag, startPoint x: 1009, startPoint y: 465, endPoint x: 1114, endPoint y: 478, distance: 105.8
click at [950, 272] on quentale-workspace at bounding box center [784, 284] width 1568 height 568
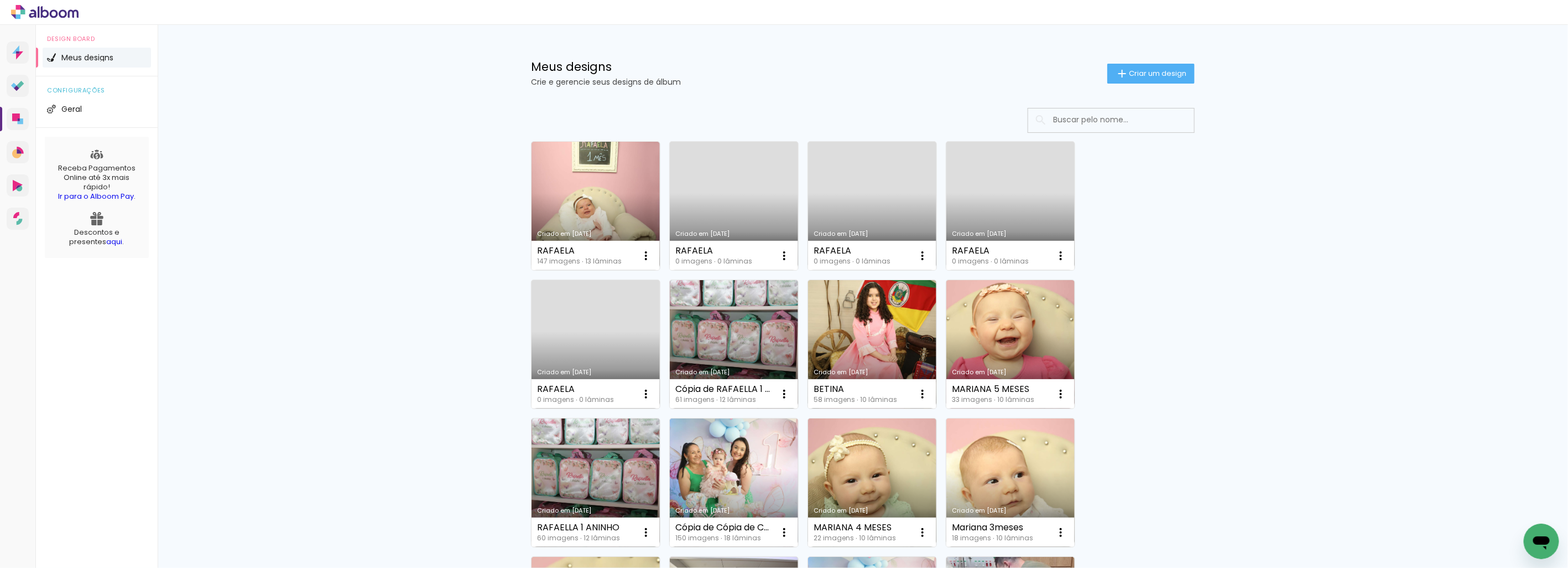
click at [599, 180] on link "Criado em [DATE]" at bounding box center [596, 206] width 129 height 129
